Goal: Task Accomplishment & Management: Manage account settings

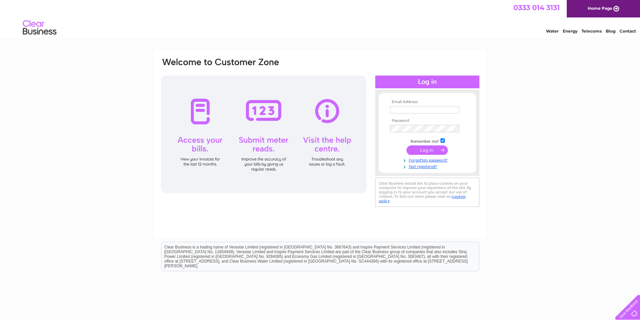
click at [399, 113] on input "text" at bounding box center [424, 109] width 69 height 7
type input "amy@richmack.co.uk"
click at [406, 146] on input "submit" at bounding box center [426, 150] width 41 height 9
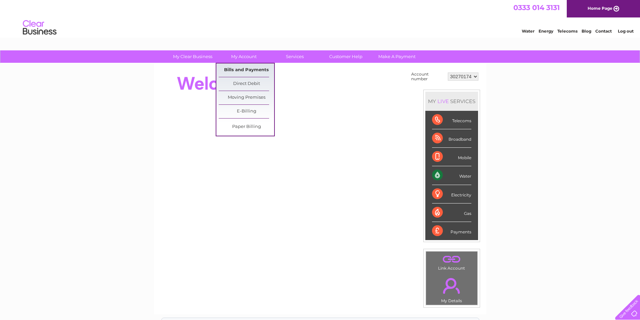
click at [241, 69] on link "Bills and Payments" at bounding box center [246, 69] width 55 height 13
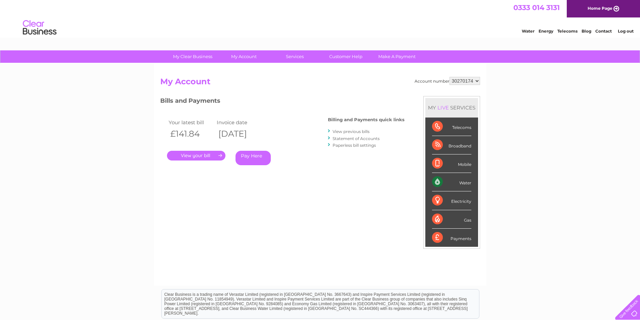
click at [212, 155] on link "." at bounding box center [196, 156] width 58 height 10
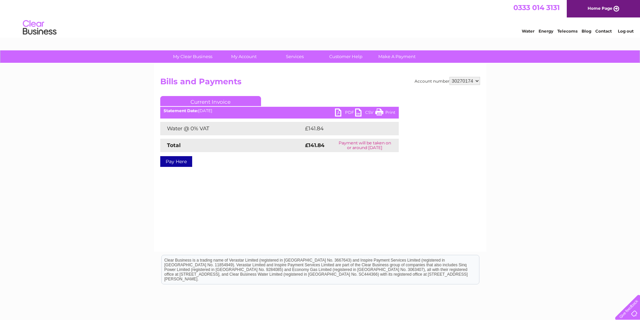
click at [344, 111] on link "PDF" at bounding box center [345, 113] width 20 height 10
